Goal: Task Accomplishment & Management: Complete application form

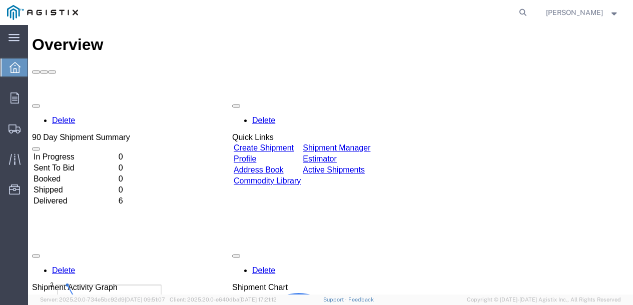
click at [294, 144] on link "Create Shipment" at bounding box center [264, 148] width 60 height 9
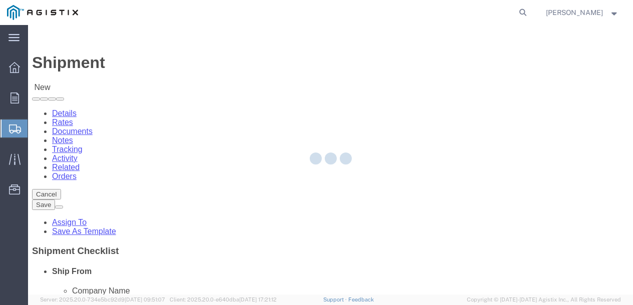
select select
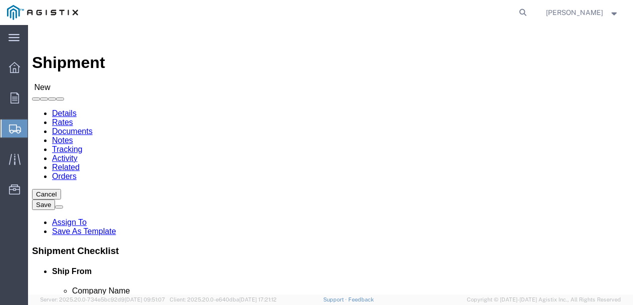
click select "Select G&W Electric Co PG&E"
select select "9596"
click select "Select G&W Electric Co PG&E"
select select "PURCHORD"
select select
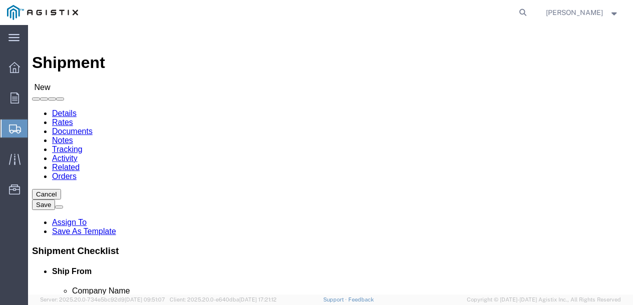
select select
click select "Select All Others [GEOGRAPHIC_DATA] [GEOGRAPHIC_DATA] [GEOGRAPHIC_DATA] [GEOGRA…"
select select "23082"
click select "Select All Others [GEOGRAPHIC_DATA] [GEOGRAPHIC_DATA] [GEOGRAPHIC_DATA] [GEOGRA…"
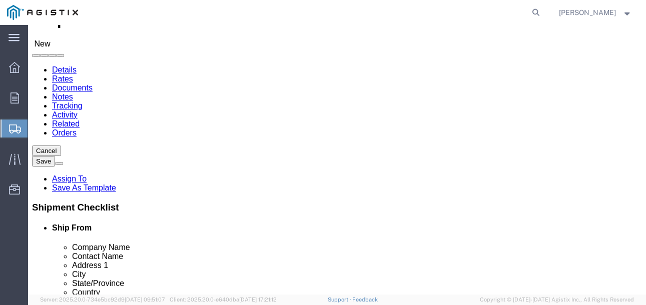
scroll to position [61, 0]
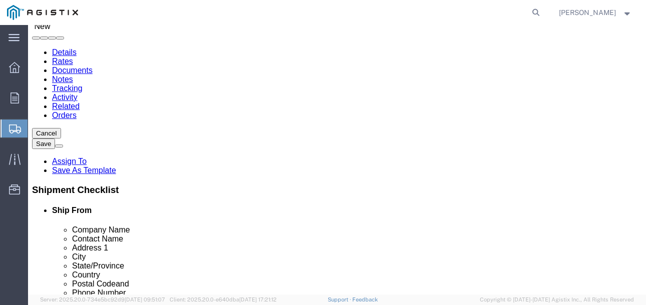
select select "MYPROFILE"
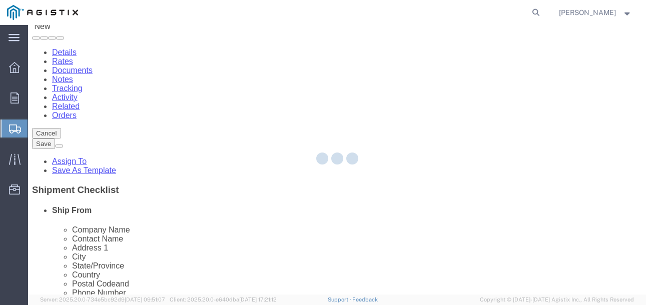
select select "IL"
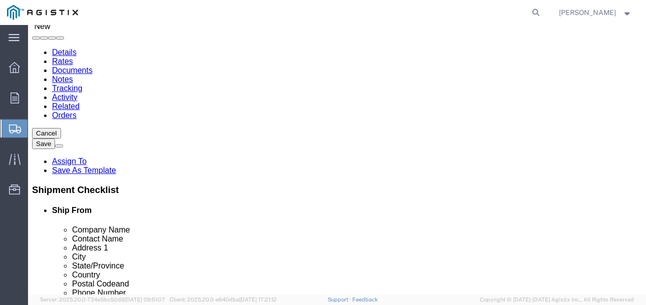
click span
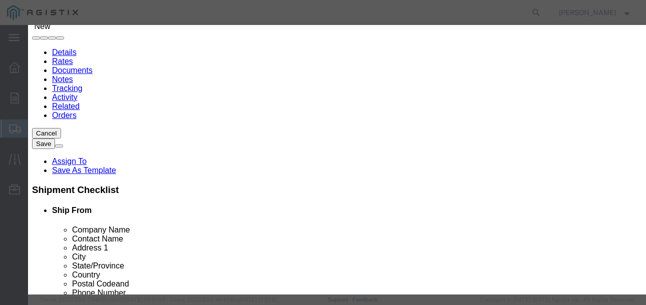
click button "Select"
select select "CA"
click button "Close"
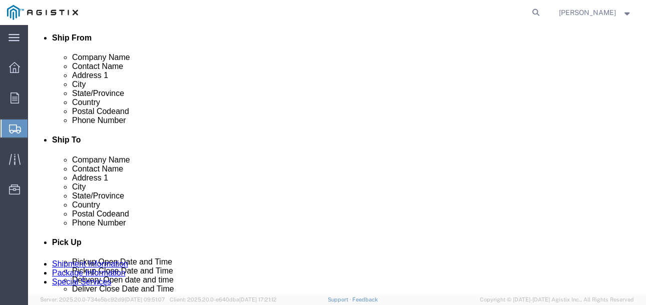
scroll to position [217, 0]
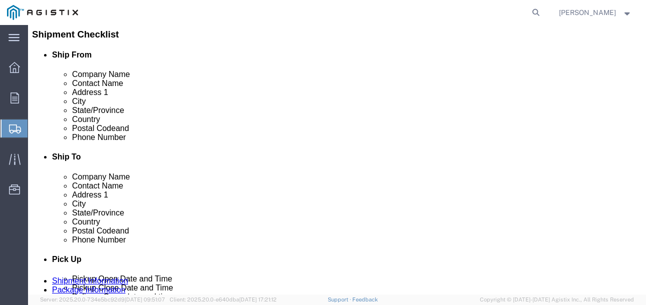
click input "text"
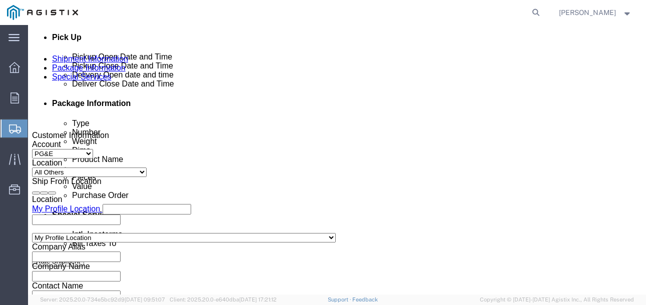
type input "[PHONE_NUMBER]"
click div "[DATE] 11:00 AM"
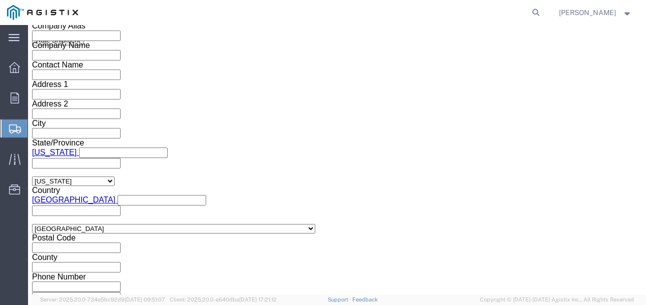
type input "10:00 PM"
click button "Apply"
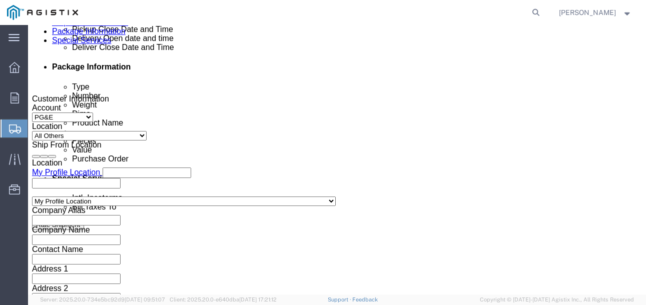
click div
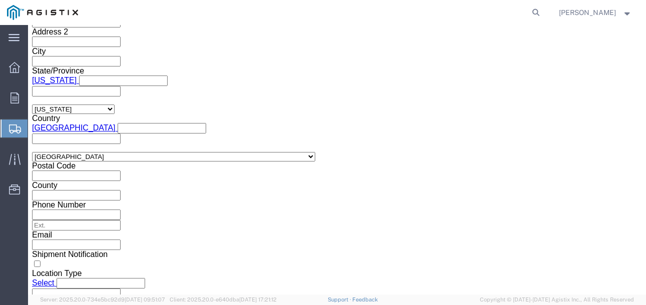
click input "11:00 PM"
type input "8:00 AM"
click button "Apply"
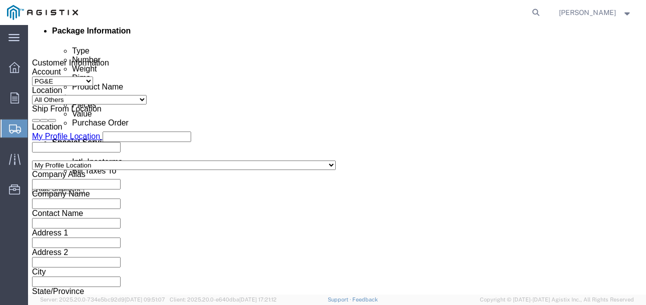
click div
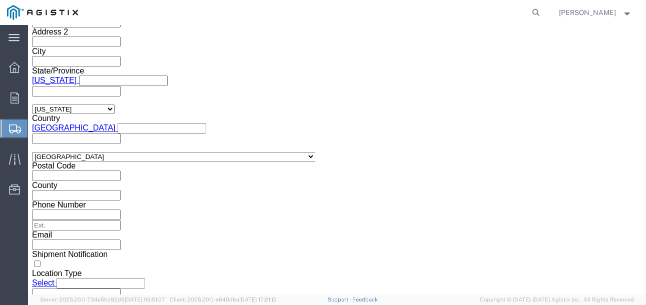
type input "3:00 PM"
click button "Apply"
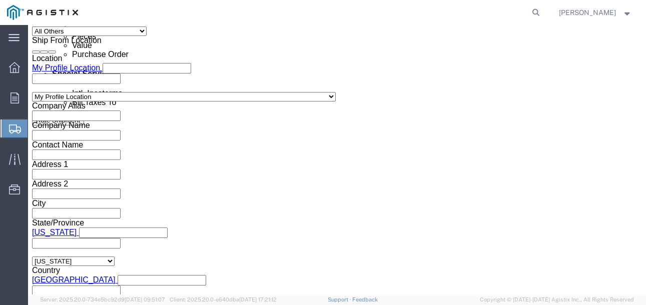
scroll to position [568, 0]
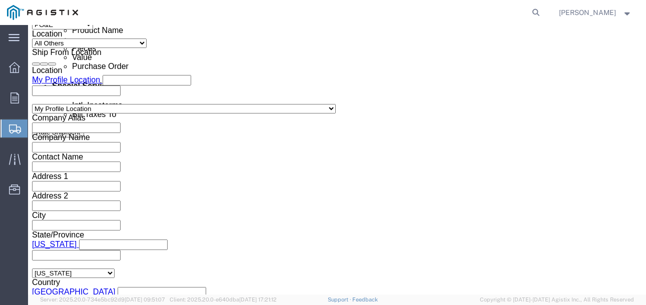
click input "text"
type input "2595057000"
click link "Package Information"
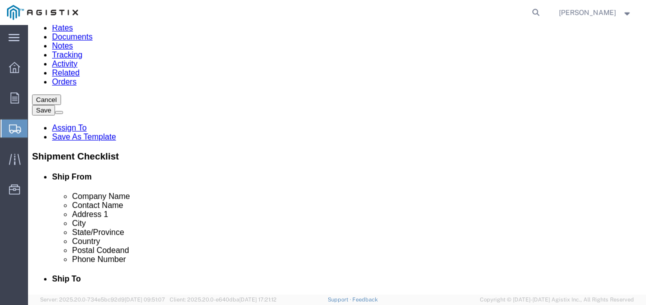
scroll to position [105, 0]
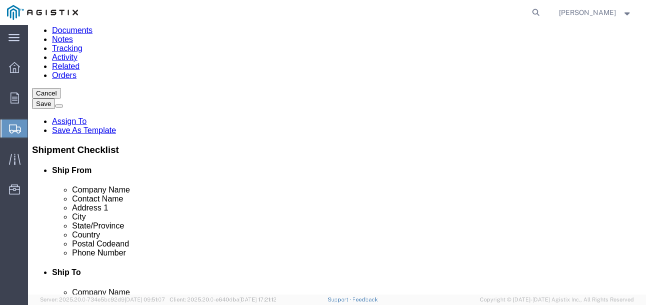
click select "Select Bulk Bundle(s) Cardboard Box(es) Carton(s) Crate(s) Drum(s) (Fiberboard)…"
select select "PSNS"
click select "Select Bulk Bundle(s) Cardboard Box(es) Carton(s) Crate(s) Drum(s) (Fiberboard)…"
click input "1"
drag, startPoint x: 110, startPoint y: 206, endPoint x: -44, endPoint y: 200, distance: 153.1
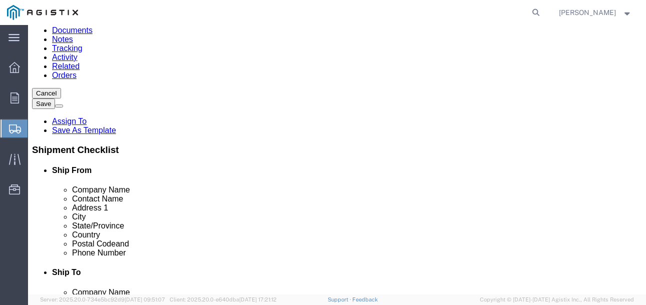
click html "Shipment 57094755 New Details Rates Documents Notes Tracking Activity Related O…"
type input "2"
click input "Length : This field is required."
drag, startPoint x: 104, startPoint y: 220, endPoint x: 1, endPoint y: 209, distance: 103.6
click div "Dimensions Length x Width x Height Select cm ft in"
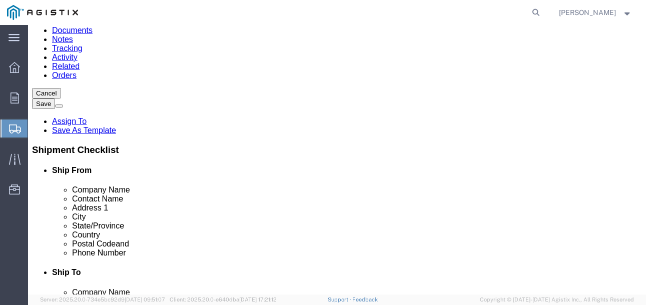
type input "144"
type input "84"
type input "48"
click input "0.00"
drag, startPoint x: 124, startPoint y: 207, endPoint x: -191, endPoint y: 184, distance: 315.9
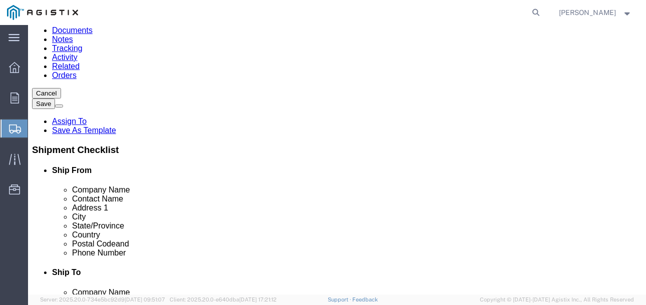
click html "Shipment 57094755 New Details Rates Documents Notes Tracking Activity Related O…"
type input "4000"
click at [119, 298] on span "Server: 2025.20.0-734e5bc92d9 [DATE] 09:51:07" at bounding box center [102, 300] width 125 height 6
click span
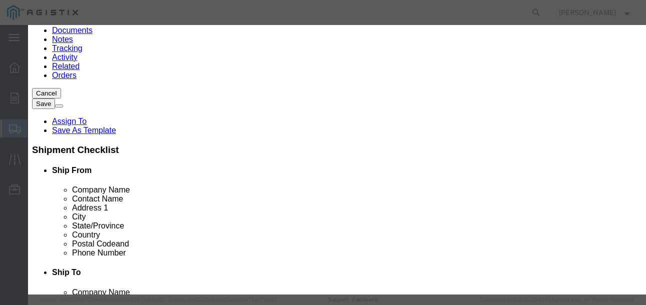
click input "text"
type input "SWITCH"
click input "0"
drag, startPoint x: 156, startPoint y: 95, endPoint x: -48, endPoint y: 90, distance: 203.1
click html "Shipment 57094755 New Details Rates Documents Notes Tracking Activity Related O…"
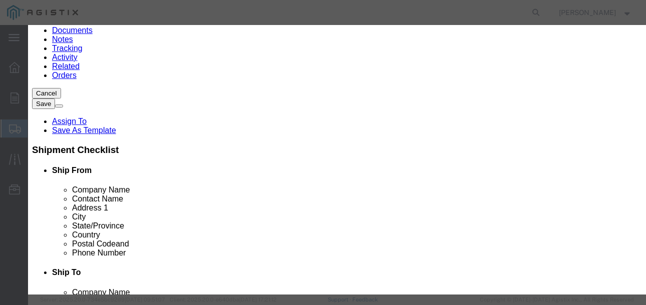
type input "2"
click input "text"
type input "78,876.00"
drag, startPoint x: 167, startPoint y: 133, endPoint x: 167, endPoint y: 140, distance: 7.0
click select "Select 50 55 60 65 70 85 92.5 100 125 175 250 300 400"
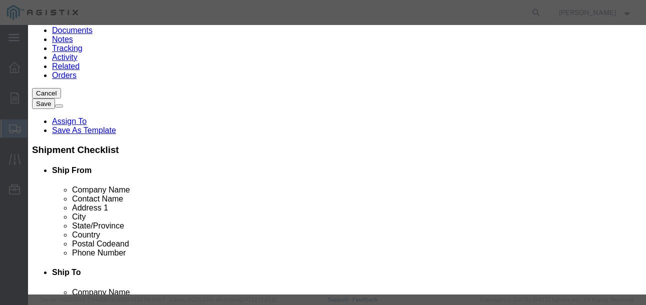
click select "Select 50 55 60 65 70 85 92.5 100 125 175 250 300 400"
select select "70"
click select "Select 50 55 60 65 70 85 92.5 100 125 175 250 300 400"
click button "Save & Close"
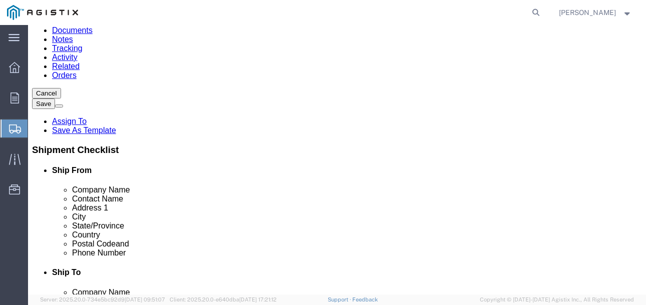
click button "Rate Shipment"
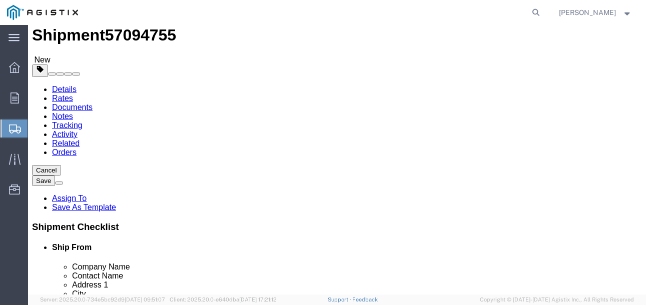
scroll to position [27, 0]
click link "Shipment Information"
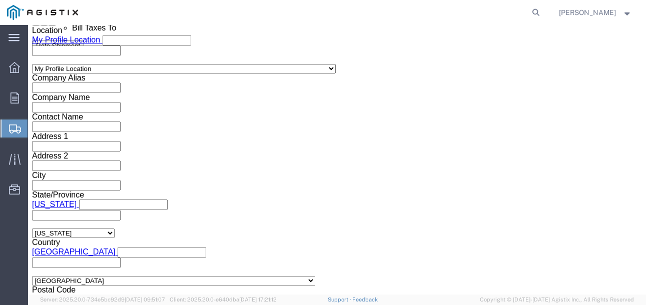
scroll to position [654, 0]
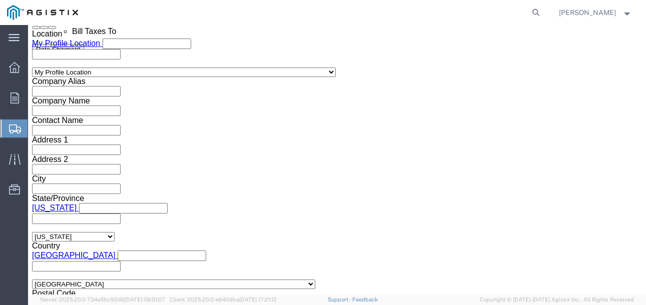
click input "2595057000"
drag, startPoint x: 131, startPoint y: 168, endPoint x: -191, endPoint y: 119, distance: 325.2
click html "Shipment 57094755 New Details Rates Documents Notes Tracking Activity Related O…"
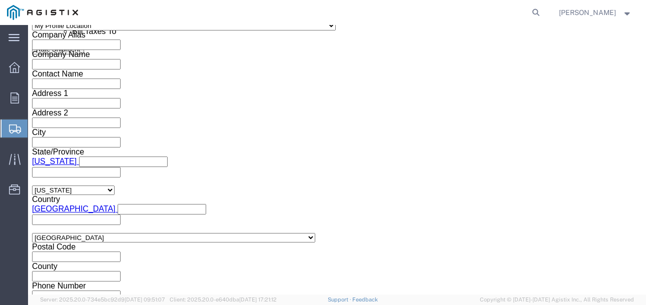
scroll to position [612, 0]
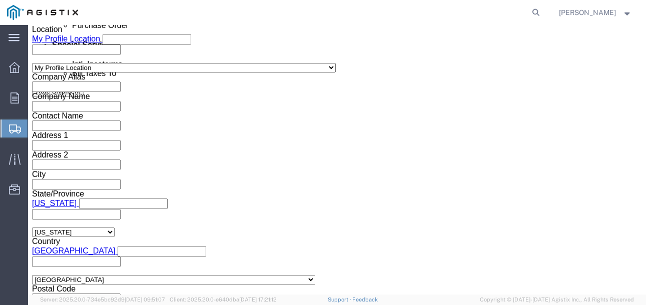
type input "2702595057"
click button "Rate Shipment"
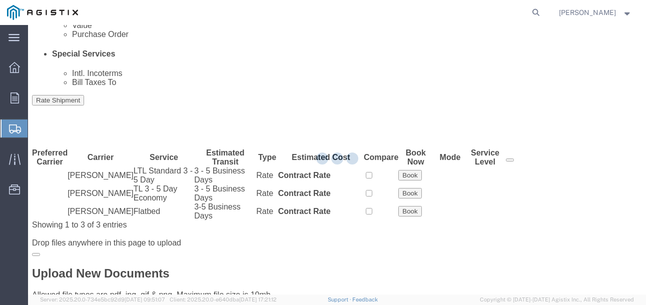
scroll to position [0, 0]
